Goal: Information Seeking & Learning: Learn about a topic

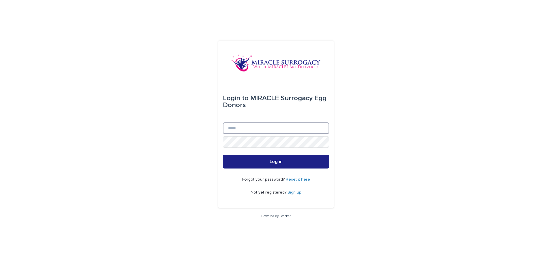
drag, startPoint x: 275, startPoint y: 128, endPoint x: 273, endPoint y: 131, distance: 3.7
click at [275, 128] on input "Email" at bounding box center [276, 129] width 106 height 12
type input "**********"
click at [223, 155] on button "Log in" at bounding box center [276, 162] width 106 height 14
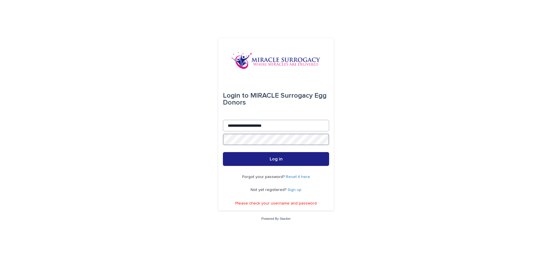
click at [223, 152] on button "Log in" at bounding box center [276, 159] width 106 height 14
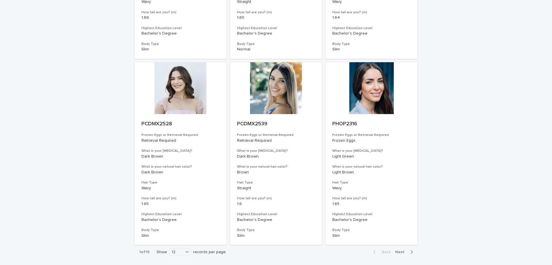
scroll to position [597, 0]
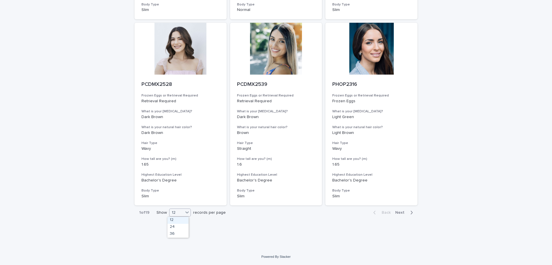
click at [176, 210] on div "12" at bounding box center [180, 213] width 22 height 8
click at [175, 235] on div "36" at bounding box center [177, 234] width 21 height 7
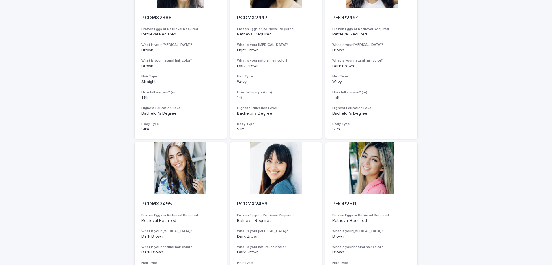
scroll to position [0, 0]
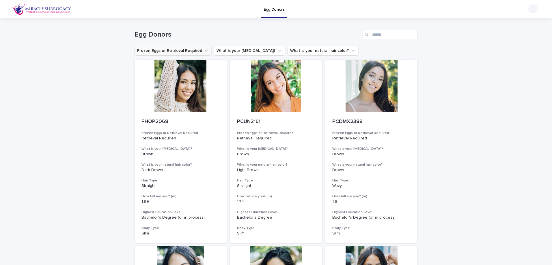
click at [189, 50] on button "Frozen Eggs or Retrieval Required" at bounding box center [172, 50] width 77 height 9
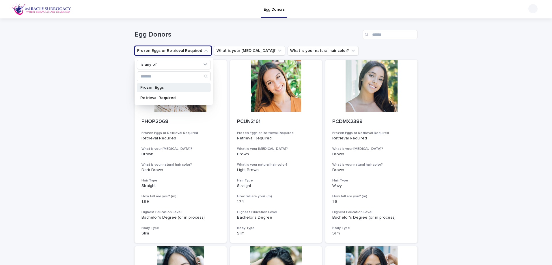
click at [166, 90] on div "Frozen Eggs" at bounding box center [174, 87] width 74 height 9
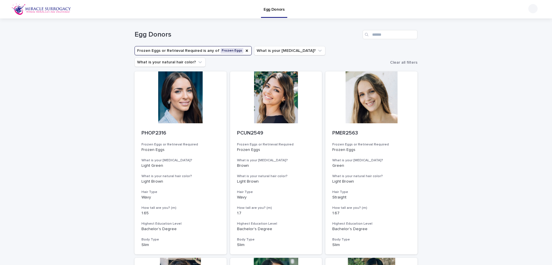
drag, startPoint x: 472, startPoint y: 135, endPoint x: 491, endPoint y: 79, distance: 58.6
click at [258, 94] on div at bounding box center [276, 98] width 92 height 52
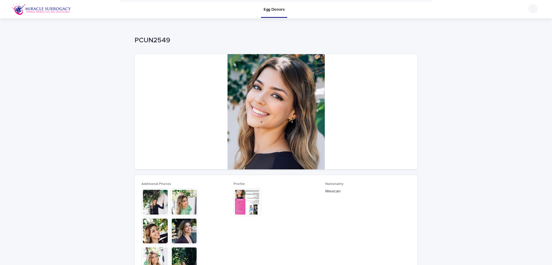
click at [307, 119] on div at bounding box center [275, 111] width 283 height 115
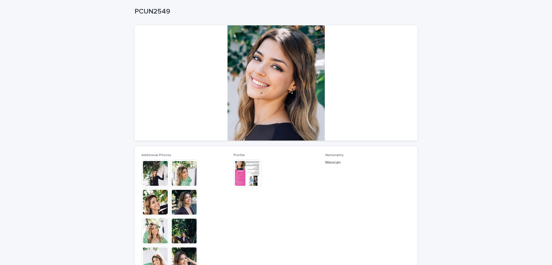
scroll to position [87, 0]
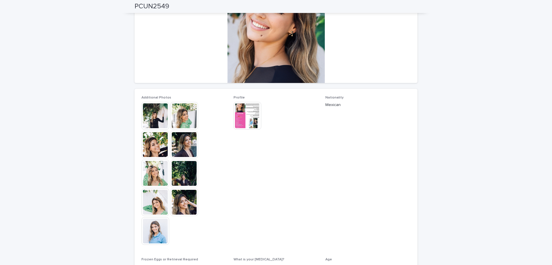
click at [184, 124] on img at bounding box center [184, 116] width 28 height 28
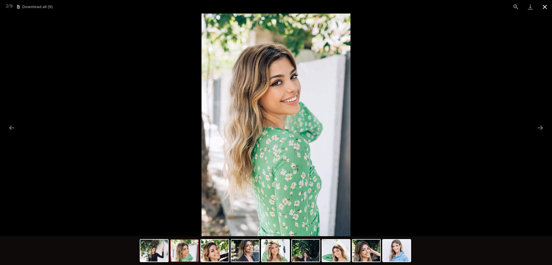
click at [545, 9] on button "Close gallery" at bounding box center [544, 7] width 14 height 14
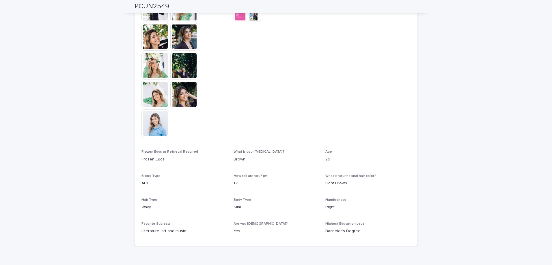
scroll to position [202, 0]
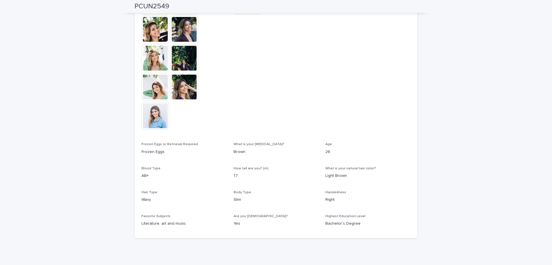
click at [148, 121] on img at bounding box center [155, 116] width 28 height 28
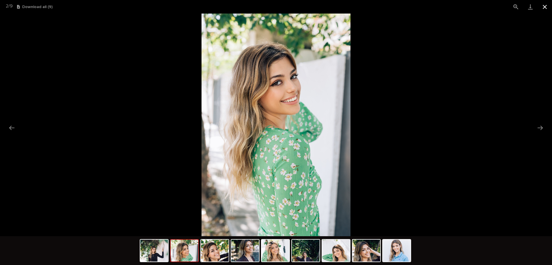
click at [546, 9] on button "Close gallery" at bounding box center [544, 7] width 14 height 14
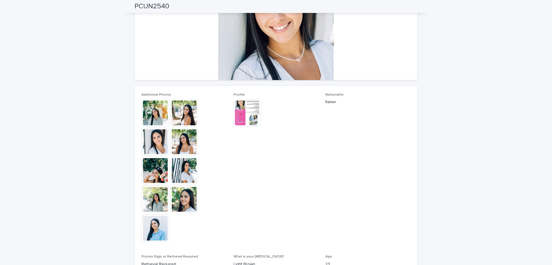
scroll to position [81, 0]
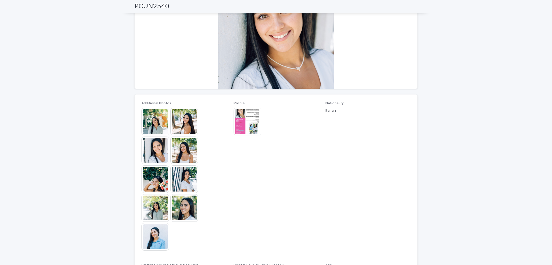
click at [237, 115] on img at bounding box center [247, 122] width 28 height 28
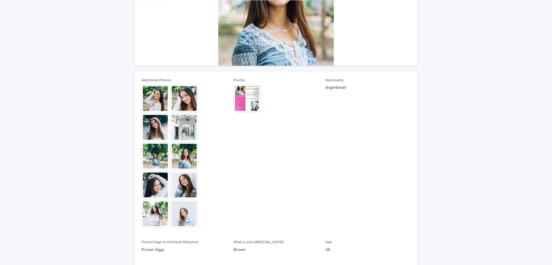
scroll to position [115, 0]
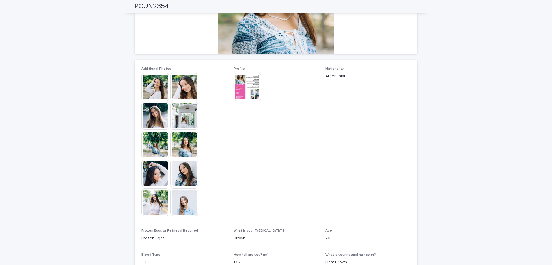
click at [182, 142] on img at bounding box center [184, 145] width 28 height 28
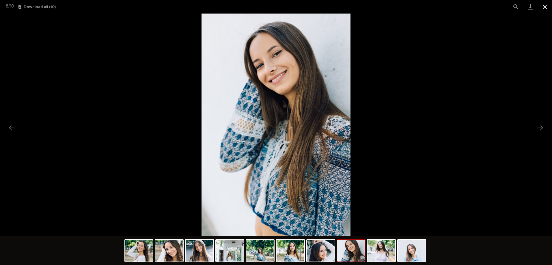
click at [545, 8] on button "Close gallery" at bounding box center [544, 7] width 14 height 14
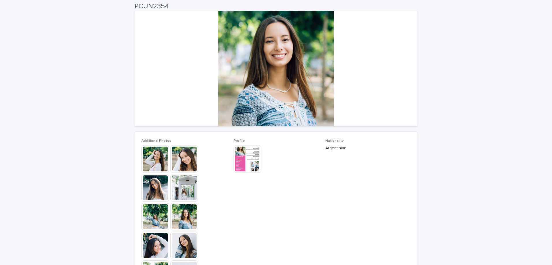
scroll to position [0, 0]
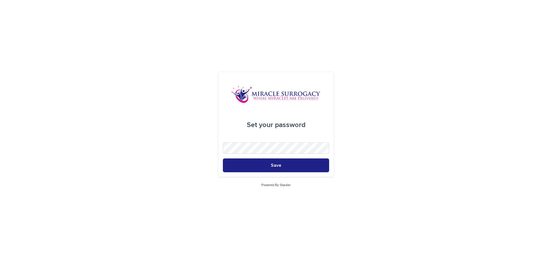
click at [272, 89] on img at bounding box center [275, 94] width 89 height 17
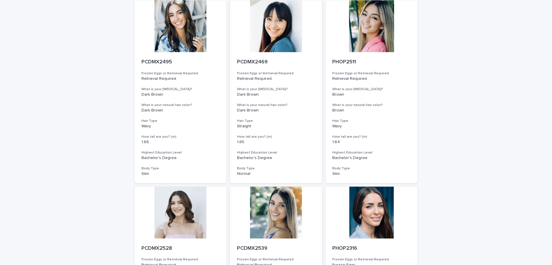
scroll to position [597, 0]
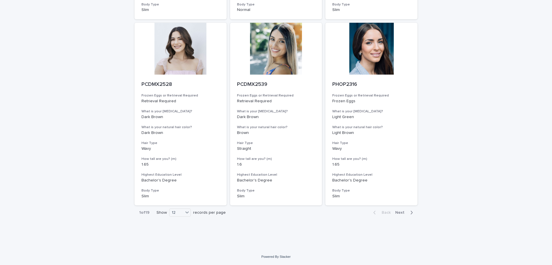
click at [399, 214] on span "Next" at bounding box center [401, 213] width 13 height 4
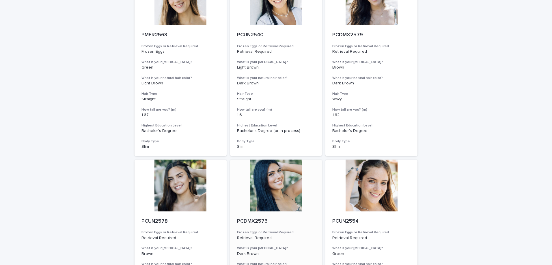
scroll to position [597, 0]
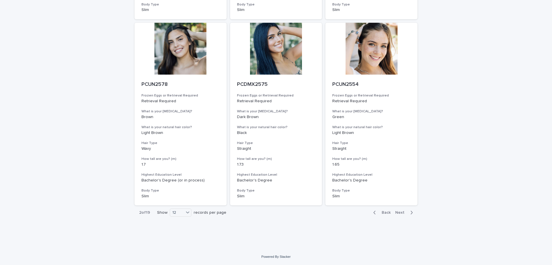
click at [404, 212] on span "Next" at bounding box center [401, 213] width 13 height 4
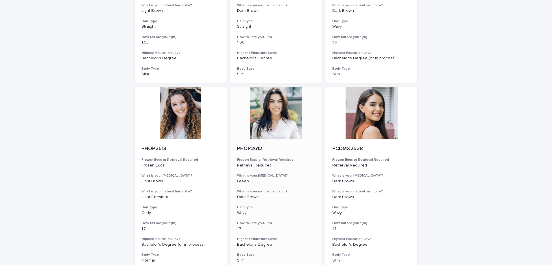
scroll to position [597, 0]
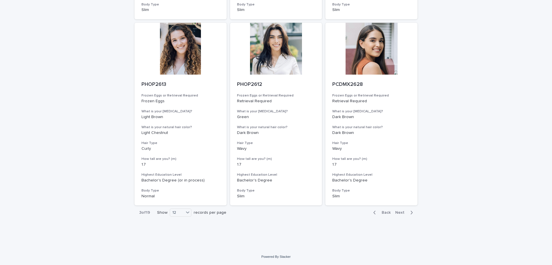
click at [399, 214] on span "Next" at bounding box center [401, 213] width 13 height 4
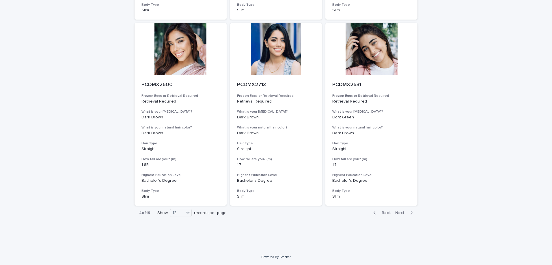
scroll to position [597, 0]
click at [402, 214] on span "Next" at bounding box center [401, 213] width 13 height 4
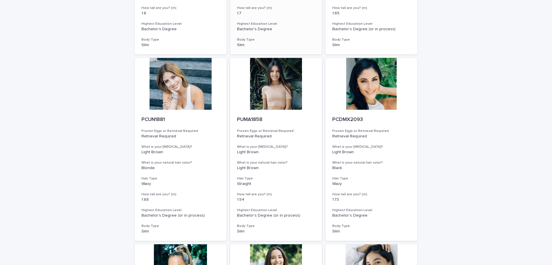
scroll to position [597, 0]
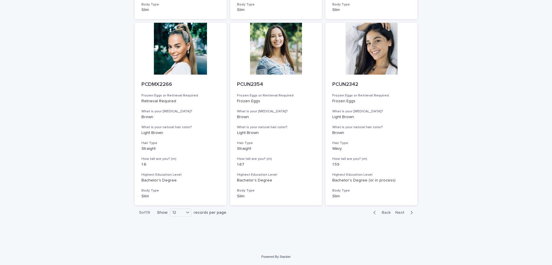
click at [402, 215] on button "Next" at bounding box center [405, 212] width 25 height 5
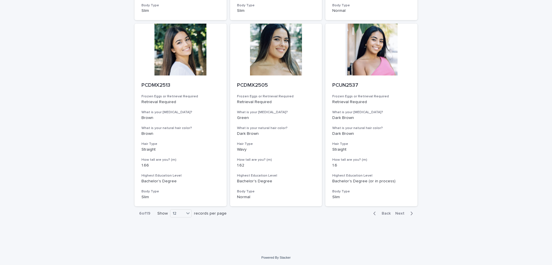
scroll to position [597, 0]
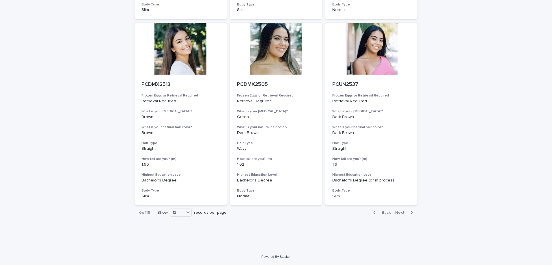
click at [402, 214] on span "Next" at bounding box center [401, 213] width 13 height 4
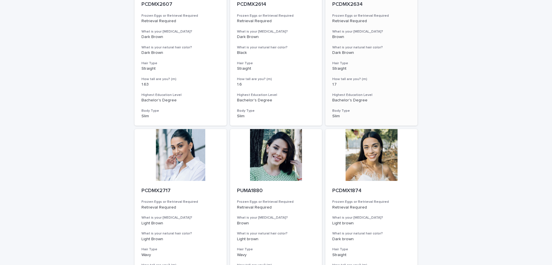
scroll to position [597, 0]
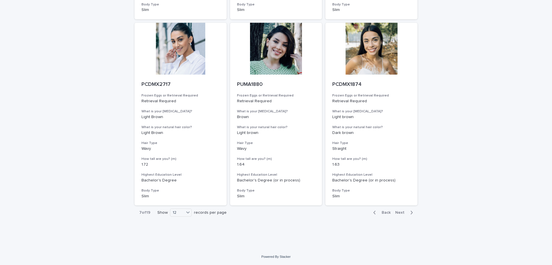
click at [398, 211] on span "Next" at bounding box center [401, 213] width 13 height 4
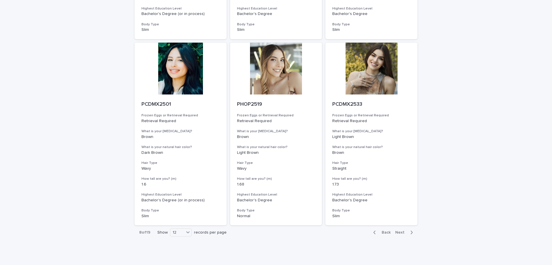
scroll to position [597, 0]
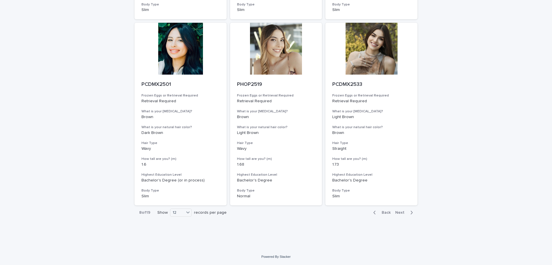
click at [399, 211] on span "Next" at bounding box center [401, 213] width 13 height 4
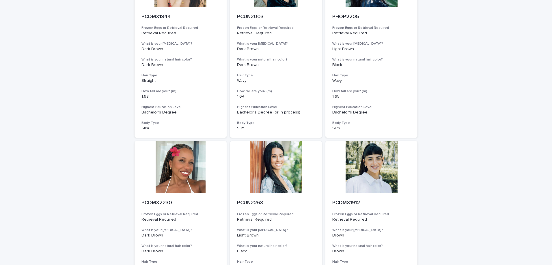
scroll to position [597, 0]
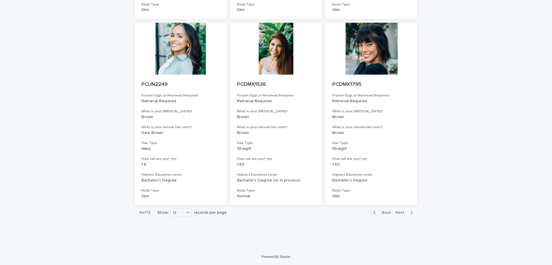
drag, startPoint x: 448, startPoint y: 141, endPoint x: 465, endPoint y: 280, distance: 140.0
click at [402, 217] on div "Back Next" at bounding box center [393, 213] width 49 height 14
click at [396, 214] on span "Next" at bounding box center [401, 213] width 13 height 4
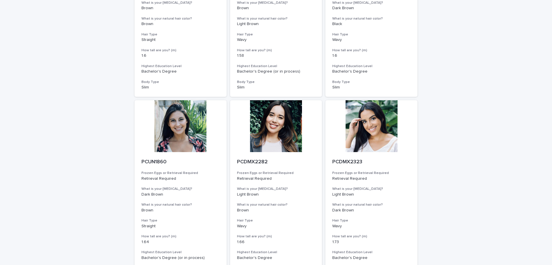
scroll to position [597, 0]
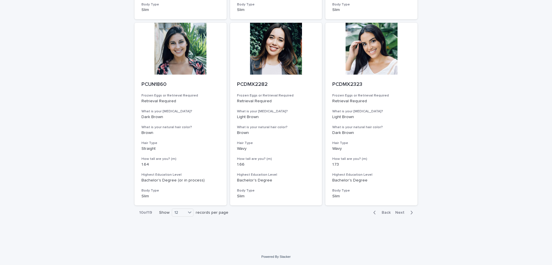
click at [399, 215] on button "Next" at bounding box center [405, 212] width 25 height 5
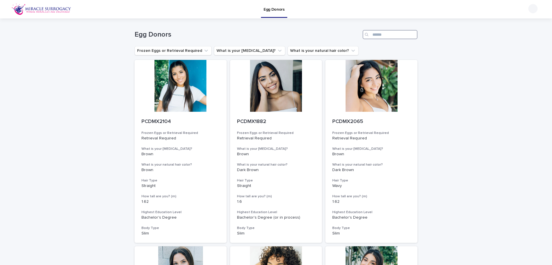
click at [373, 35] on input "Search" at bounding box center [389, 34] width 55 height 9
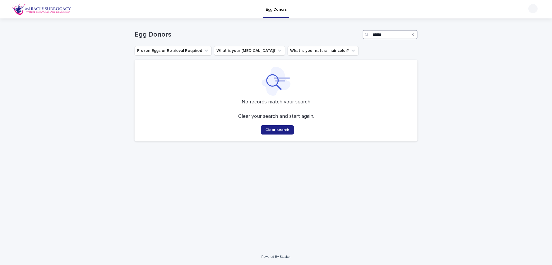
type input "*******"
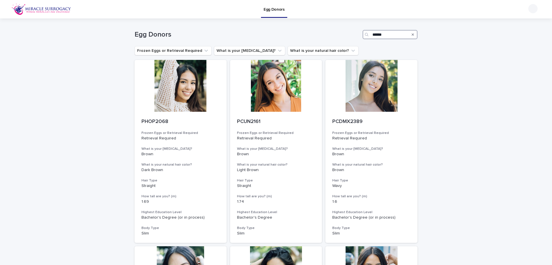
type input "*****"
click at [233, 51] on button "What is your [MEDICAL_DATA]?" at bounding box center [249, 50] width 71 height 9
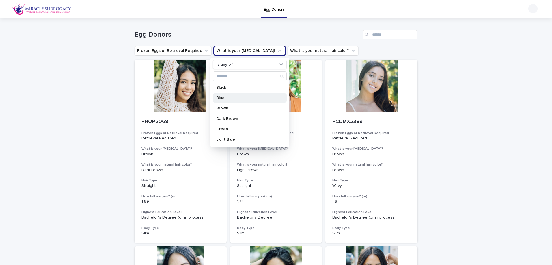
click at [225, 97] on p "Blue" at bounding box center [246, 98] width 61 height 4
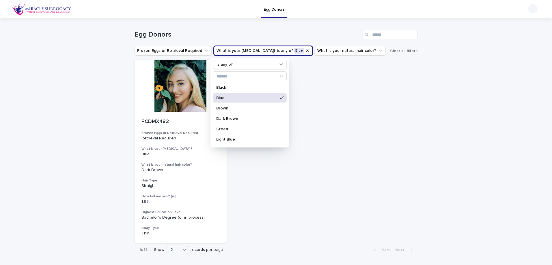
click at [299, 203] on div "PCDMX482 Frozen Eggs or Retrieval Required Retrieval Required What is your eye …" at bounding box center [275, 151] width 283 height 183
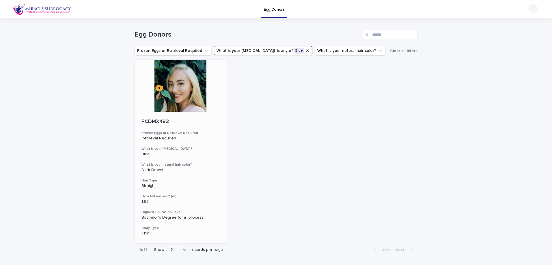
click at [175, 132] on h3 "Frozen Eggs or Retrieval Required" at bounding box center [180, 133] width 78 height 5
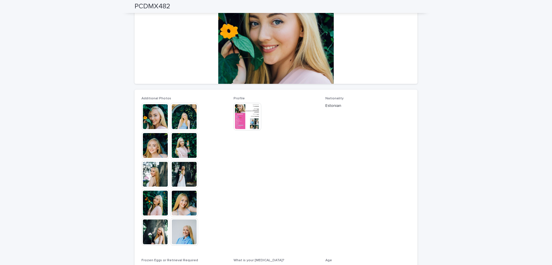
scroll to position [81, 0]
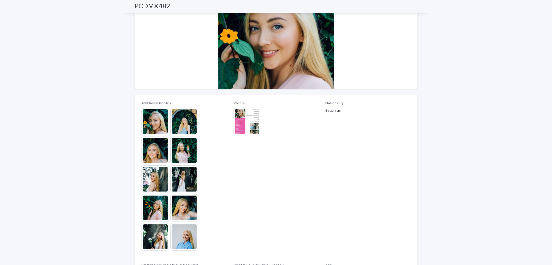
click at [244, 122] on img at bounding box center [247, 122] width 28 height 28
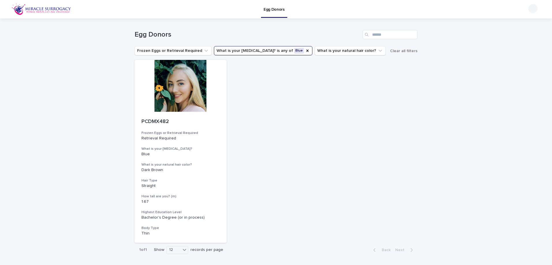
click at [231, 52] on button "What is your eye color? is any of Blue" at bounding box center [263, 50] width 98 height 9
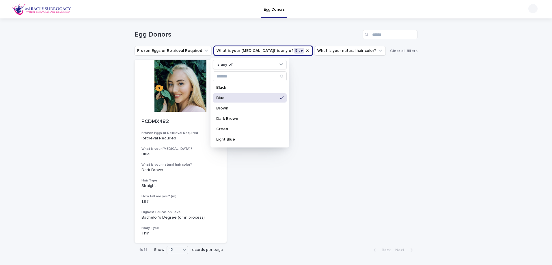
click at [234, 100] on p "Blue" at bounding box center [246, 98] width 61 height 4
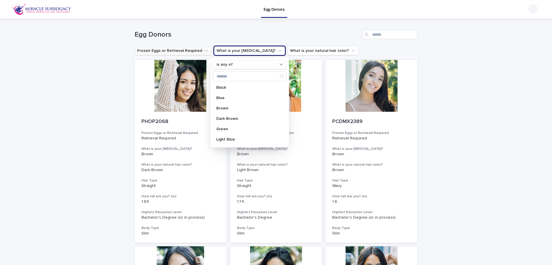
click at [183, 52] on button "Frozen Eggs or Retrieval Required" at bounding box center [172, 50] width 77 height 9
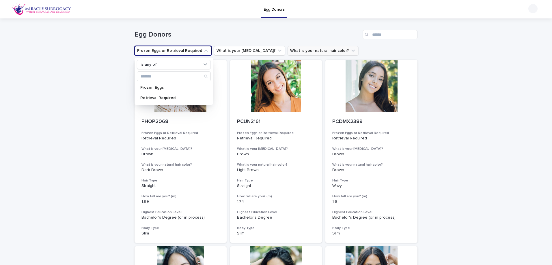
click at [287, 54] on button "What is your natural hair color?" at bounding box center [322, 50] width 71 height 9
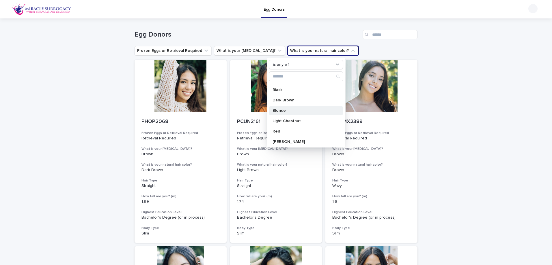
scroll to position [29, 0]
click at [289, 105] on div "Brown Light Brown Black Dark Brown Blonde Light Chestnut Red Castano Rubio Cast…" at bounding box center [306, 114] width 74 height 62
click at [284, 102] on div "Blonde" at bounding box center [306, 100] width 74 height 9
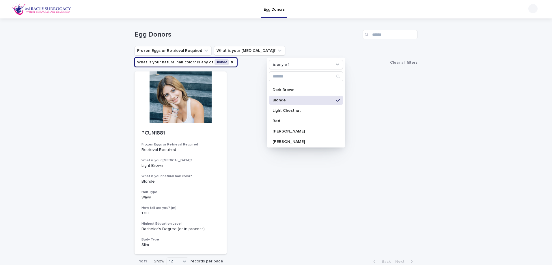
click at [97, 143] on div "Loading... Saving… Loading... Saving… Egg Donors Frozen Eggs or Retrieval Requi…" at bounding box center [276, 158] width 552 height 280
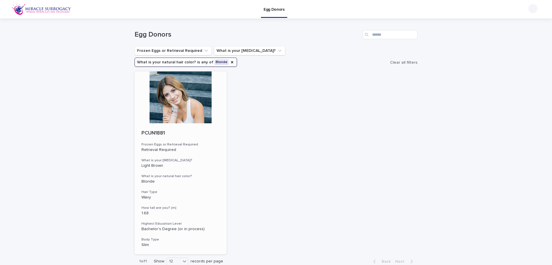
click at [221, 129] on div "PCUN1881 Frozen Eggs or Retrieval Required Retrieval Required What is your [MED…" at bounding box center [180, 189] width 92 height 131
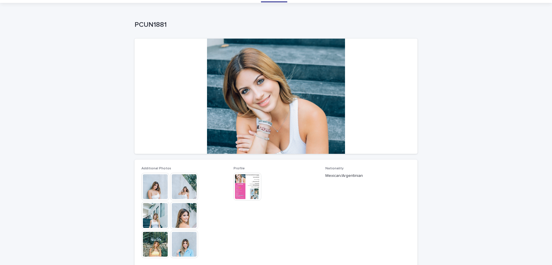
scroll to position [29, 0]
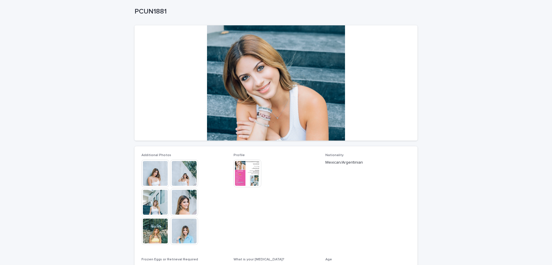
click at [156, 227] on img at bounding box center [155, 232] width 28 height 28
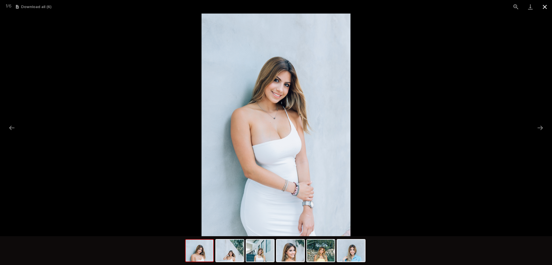
click at [543, 3] on button "Close gallery" at bounding box center [544, 7] width 14 height 14
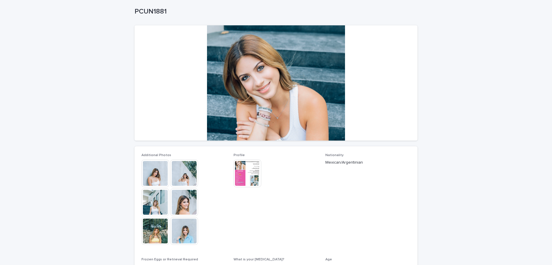
click at [255, 174] on img at bounding box center [247, 174] width 28 height 28
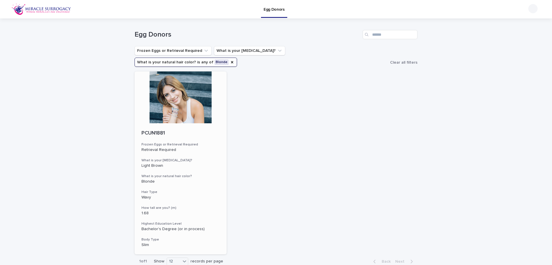
click at [155, 195] on p "Wavy" at bounding box center [180, 197] width 78 height 5
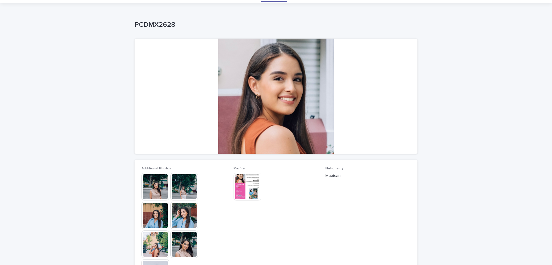
scroll to position [29, 0]
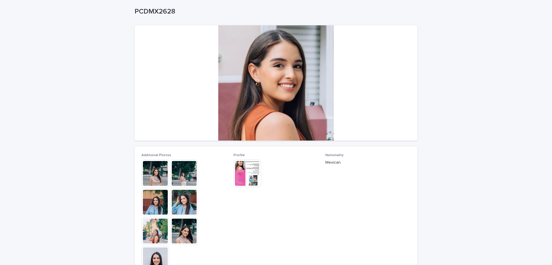
click at [182, 205] on img at bounding box center [184, 203] width 28 height 28
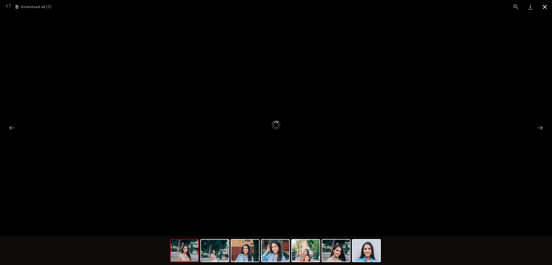
click at [546, 8] on button "Close gallery" at bounding box center [544, 7] width 14 height 14
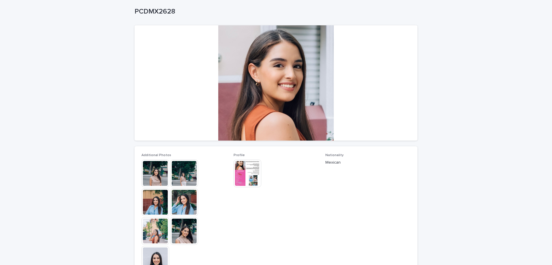
click at [248, 177] on img at bounding box center [247, 174] width 28 height 28
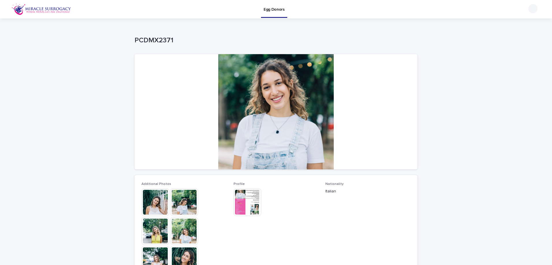
click at [182, 204] on img at bounding box center [184, 203] width 28 height 28
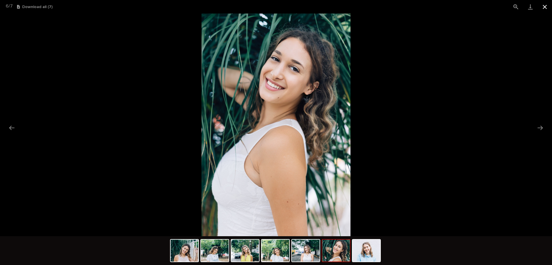
click at [548, 7] on button "Close gallery" at bounding box center [544, 7] width 14 height 14
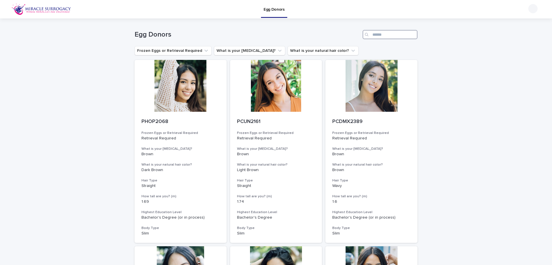
click at [387, 38] on input "Search" at bounding box center [389, 34] width 55 height 9
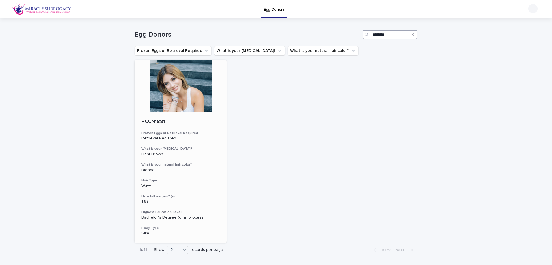
type input "********"
click at [144, 99] on div at bounding box center [180, 86] width 92 height 52
